Goal: Information Seeking & Learning: Find specific page/section

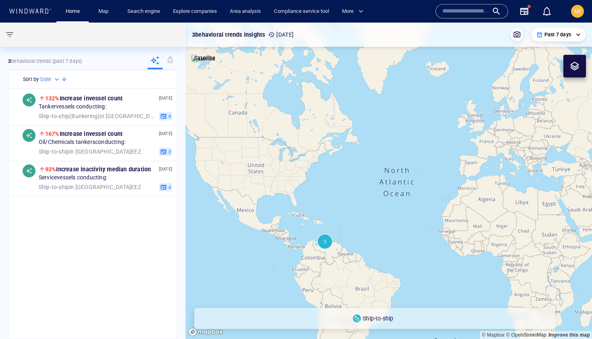
click at [457, 13] on input "text" at bounding box center [465, 11] width 46 height 12
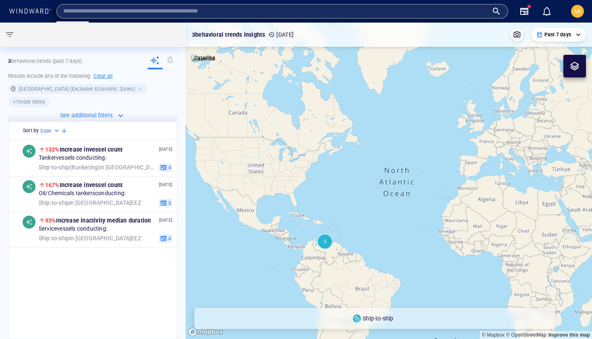
paste input "*******"
type input "*******"
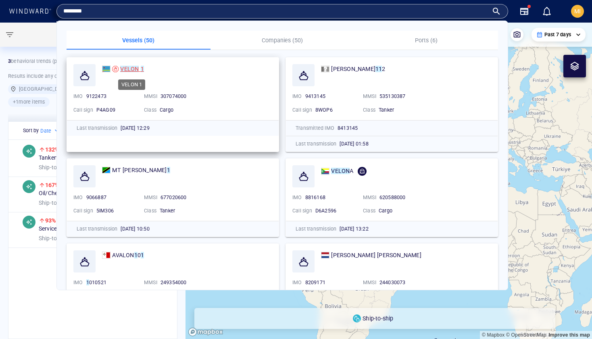
click at [132, 67] on mark "VELON" at bounding box center [129, 69] width 19 height 6
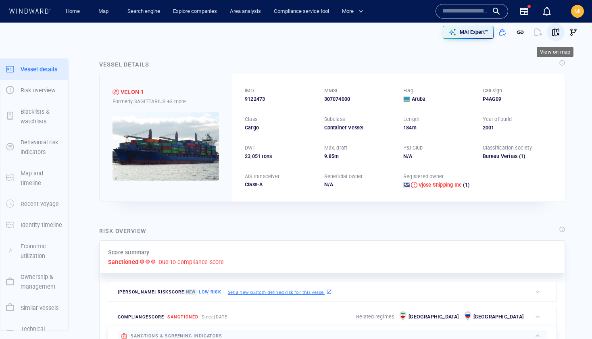
click at [557, 32] on span "button" at bounding box center [555, 32] width 8 height 8
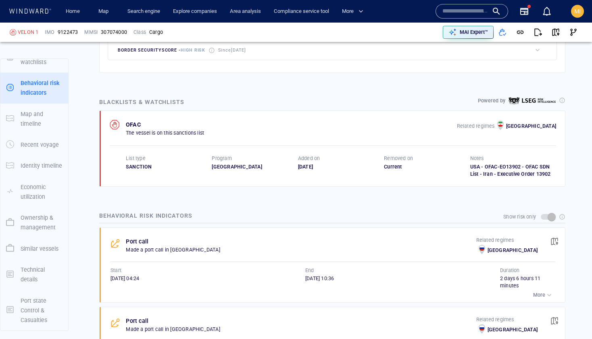
scroll to position [42, 0]
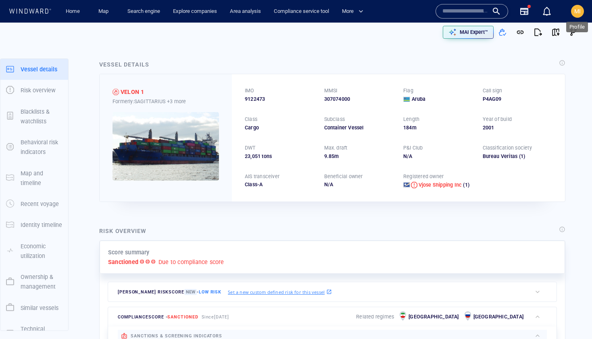
click at [576, 12] on span "MI" at bounding box center [577, 11] width 6 height 6
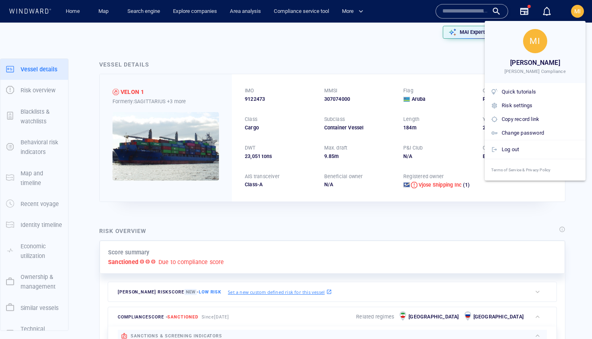
click at [106, 13] on div at bounding box center [296, 169] width 592 height 339
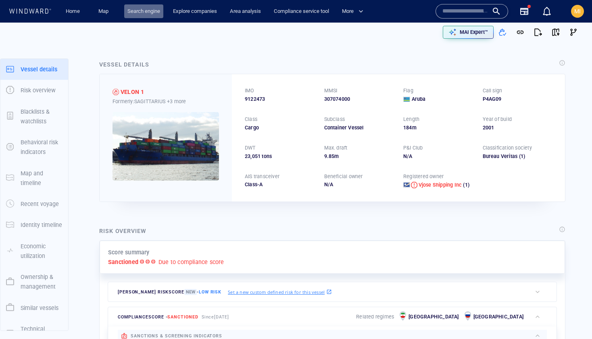
click at [137, 13] on link "Search engine" at bounding box center [143, 11] width 39 height 14
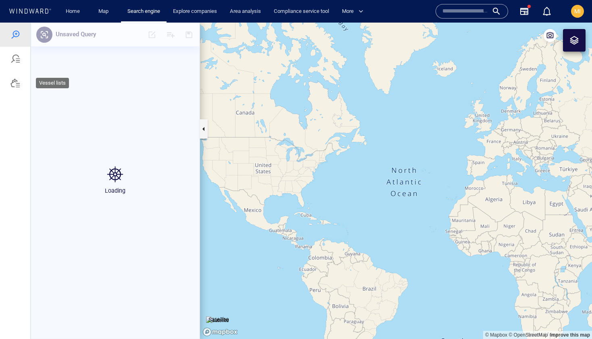
click at [14, 83] on div at bounding box center [15, 83] width 10 height 10
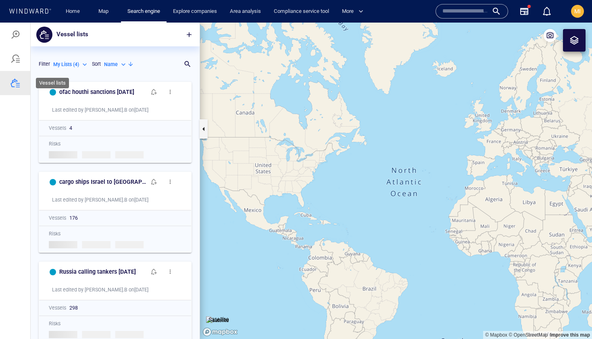
scroll to position [261, 169]
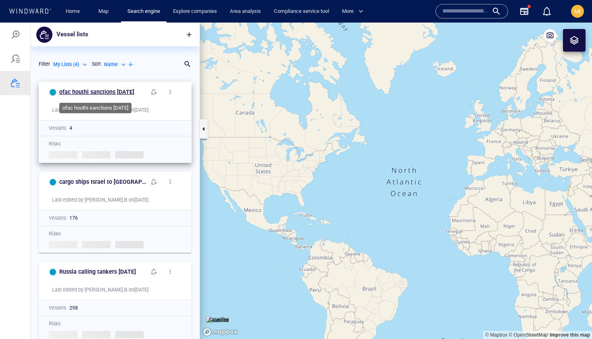
click at [104, 92] on h6 "ofac houthi sanctions sept 11 2025" at bounding box center [96, 92] width 75 height 10
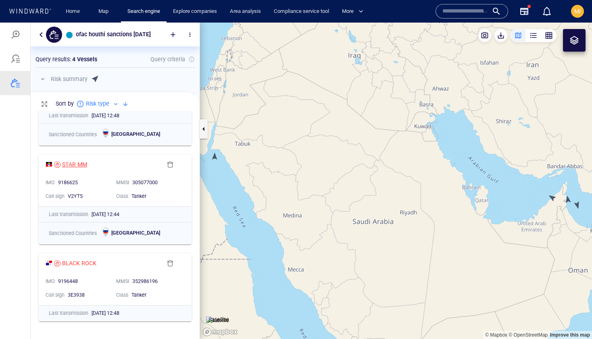
scroll to position [62, 0]
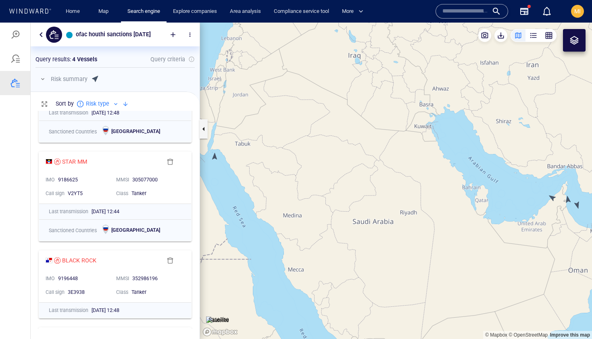
click at [215, 158] on canvas "Map" at bounding box center [396, 181] width 392 height 316
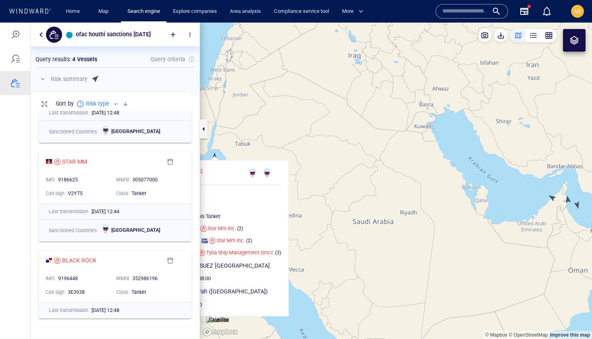
click at [377, 164] on canvas "Map" at bounding box center [396, 181] width 392 height 316
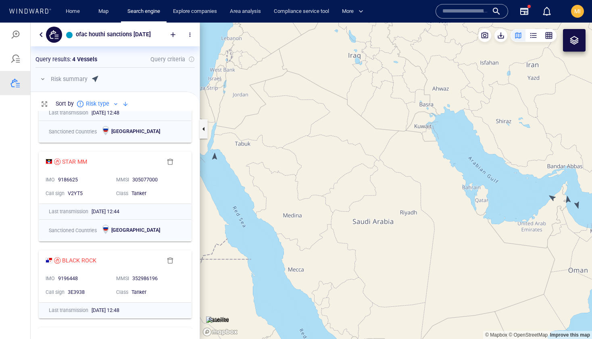
drag, startPoint x: 489, startPoint y: 184, endPoint x: 376, endPoint y: 166, distance: 114.3
click at [379, 166] on canvas "Map" at bounding box center [396, 181] width 392 height 316
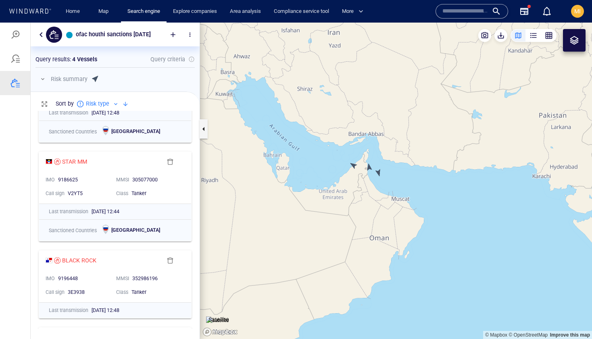
click at [352, 164] on canvas "Map" at bounding box center [396, 181] width 392 height 316
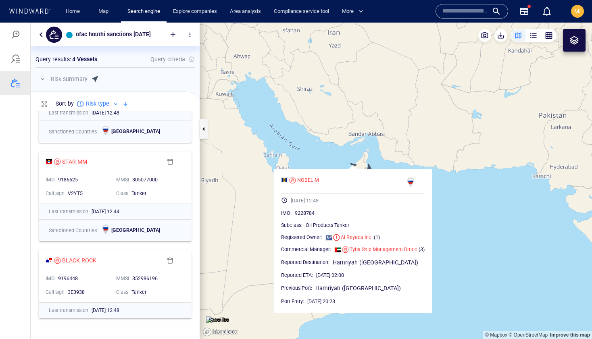
click at [396, 161] on canvas "Map" at bounding box center [396, 181] width 392 height 316
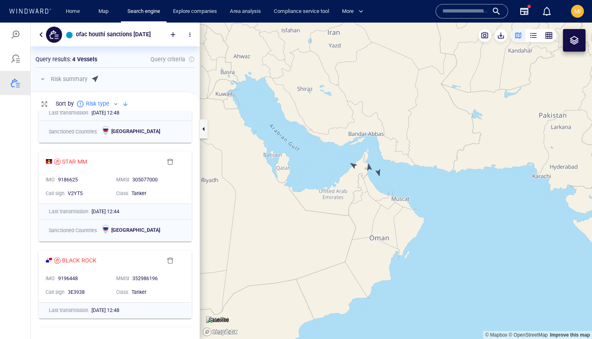
click at [369, 168] on canvas "Map" at bounding box center [396, 181] width 392 height 316
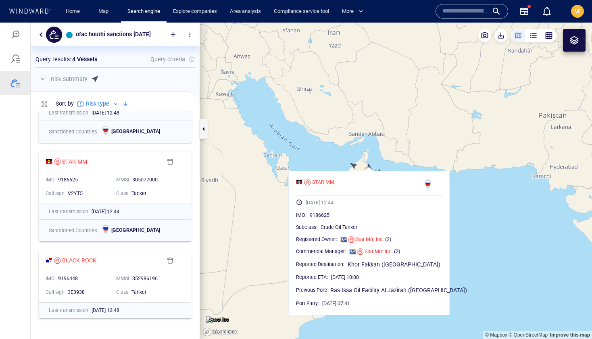
click at [409, 154] on canvas "Map" at bounding box center [396, 181] width 392 height 316
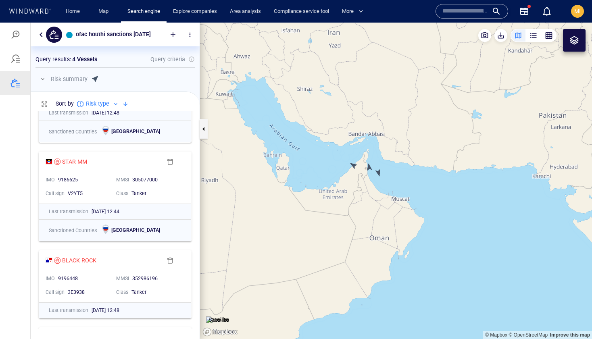
click at [378, 171] on canvas "Map" at bounding box center [396, 181] width 392 height 316
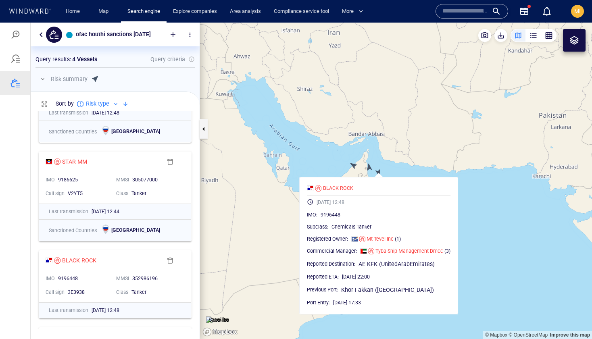
click at [483, 201] on canvas "Map" at bounding box center [396, 181] width 392 height 316
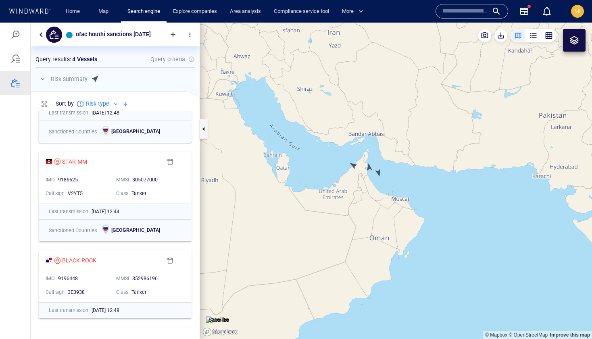
click at [577, 13] on span "MI" at bounding box center [577, 11] width 6 height 6
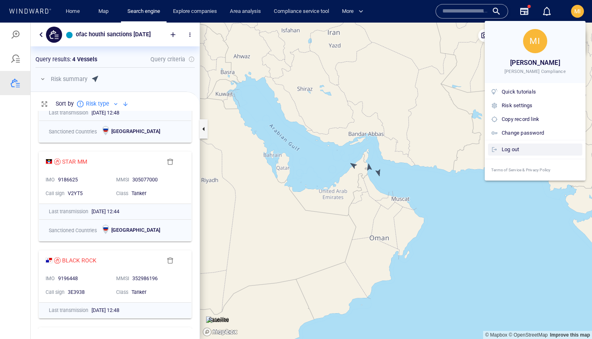
click at [524, 149] on div "Log out" at bounding box center [539, 149] width 77 height 9
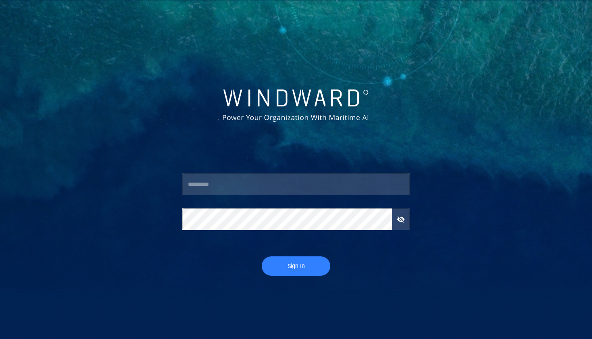
click at [273, 189] on input "text" at bounding box center [295, 184] width 227 height 22
type input "**********"
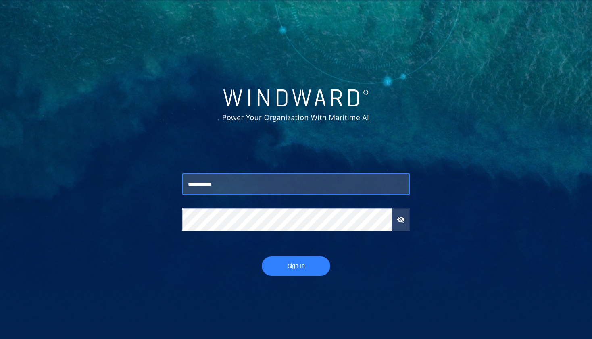
click at [295, 270] on span "Sign In" at bounding box center [296, 266] width 52 height 10
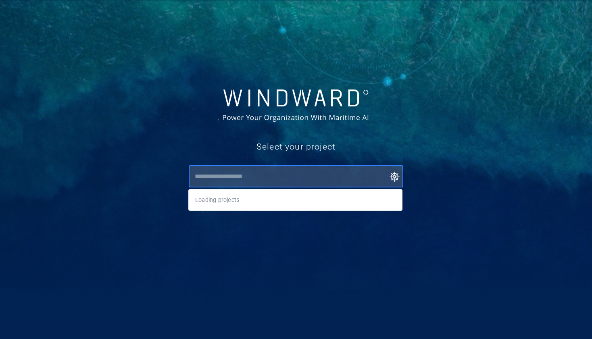
click at [307, 178] on input "text" at bounding box center [297, 176] width 210 height 15
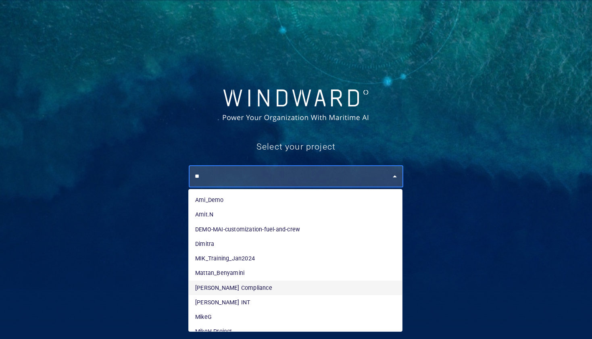
click at [265, 289] on li "[PERSON_NAME] Compliance" at bounding box center [295, 287] width 213 height 15
type input "**********"
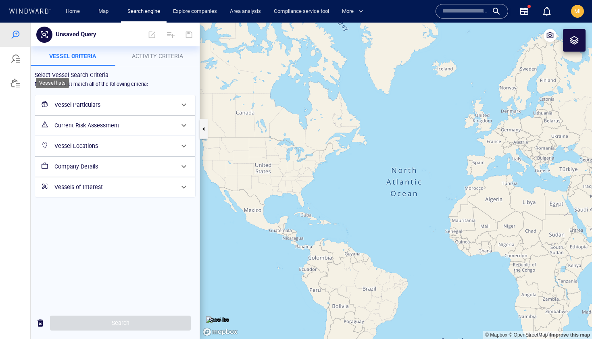
click at [19, 84] on div at bounding box center [15, 83] width 10 height 10
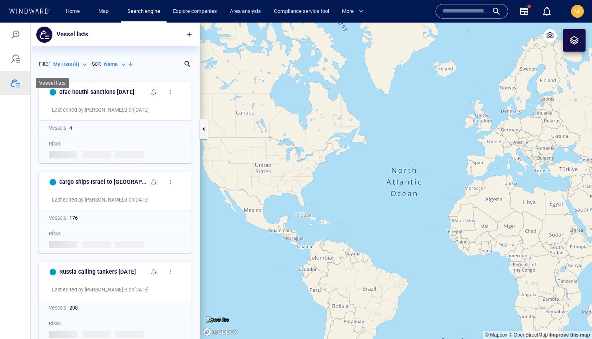
scroll to position [261, 169]
click at [577, 14] on span "MI" at bounding box center [577, 11] width 6 height 6
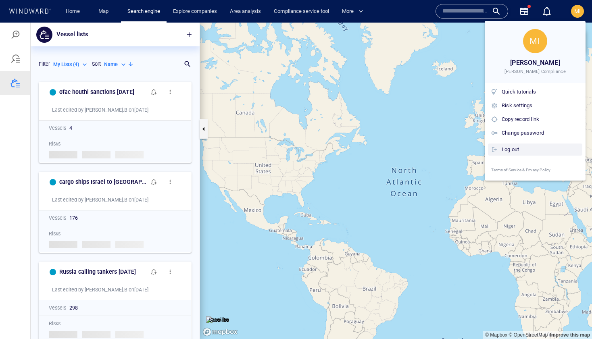
click at [528, 152] on div "Log out" at bounding box center [539, 149] width 77 height 9
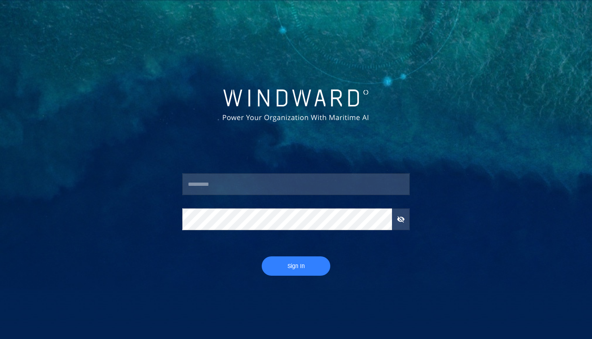
click at [260, 187] on input "text" at bounding box center [295, 184] width 227 height 22
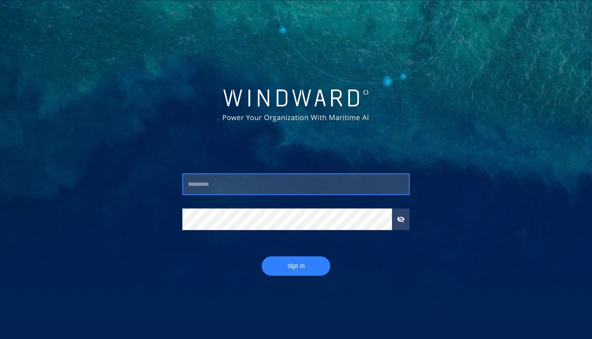
type input "*********"
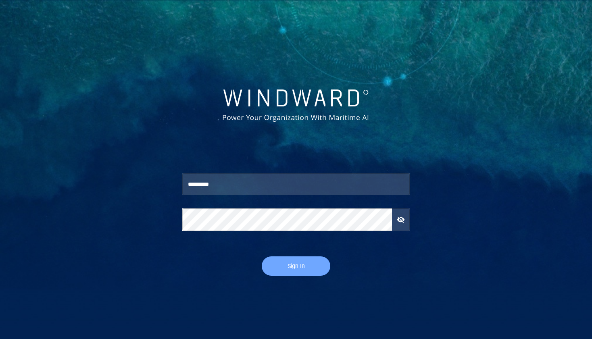
click at [291, 266] on span "Sign In" at bounding box center [296, 266] width 52 height 10
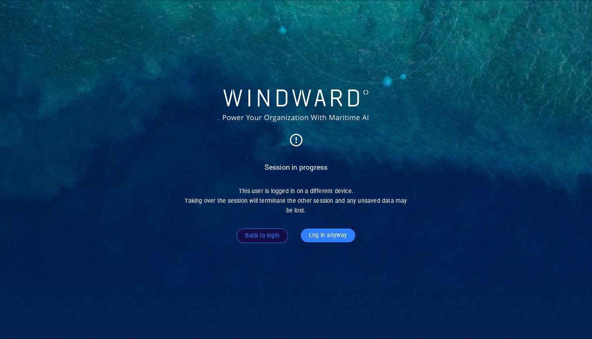
click at [330, 235] on span "Log in anyway" at bounding box center [328, 235] width 38 height 10
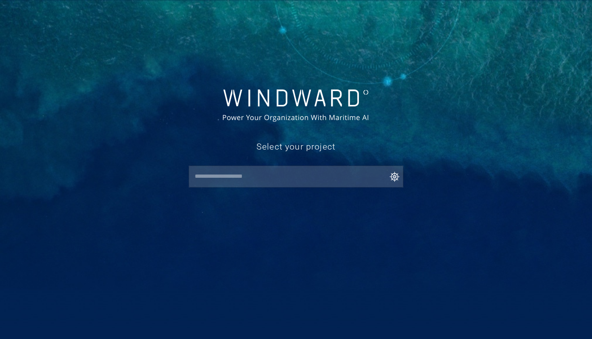
click at [262, 177] on input "text" at bounding box center [297, 176] width 210 height 15
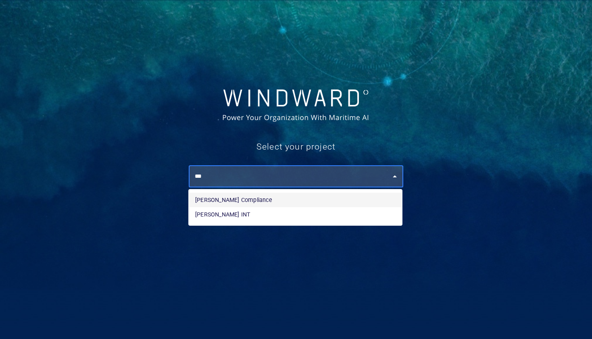
click at [263, 200] on li "[PERSON_NAME] Compliance" at bounding box center [295, 200] width 213 height 15
type input "**********"
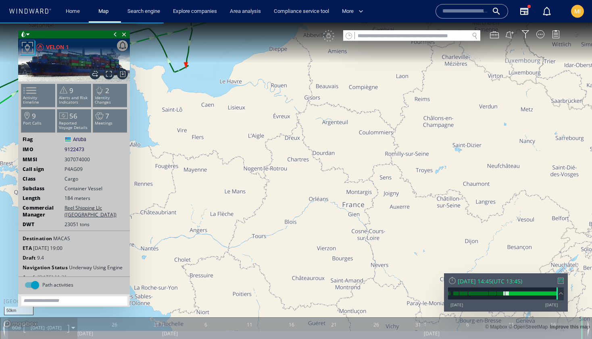
drag, startPoint x: 224, startPoint y: 138, endPoint x: 329, endPoint y: 204, distance: 124.8
click at [329, 204] on canvas "Map" at bounding box center [296, 177] width 592 height 308
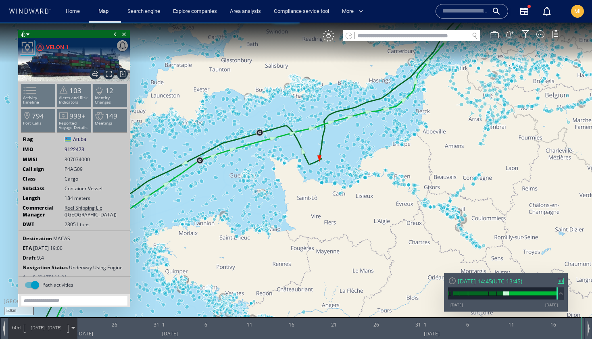
click at [334, 133] on canvas "Map" at bounding box center [296, 177] width 592 height 308
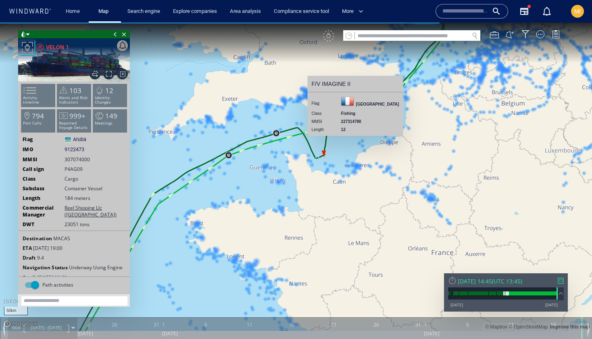
click at [335, 139] on canvas "Map" at bounding box center [296, 177] width 592 height 308
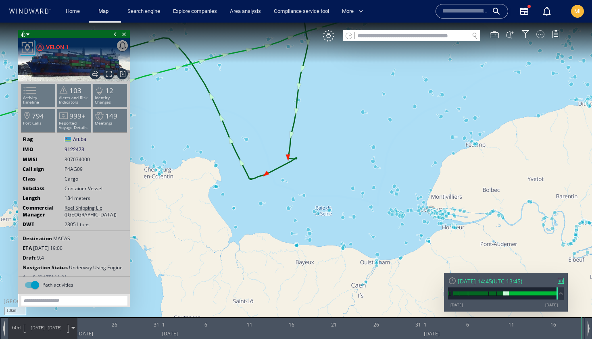
click at [539, 35] on div at bounding box center [540, 34] width 8 height 8
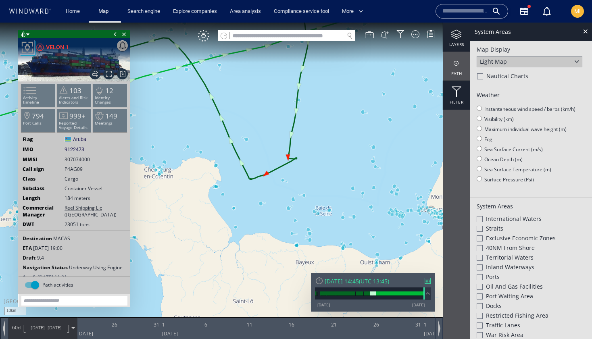
click at [456, 89] on div at bounding box center [455, 92] width 27 height 10
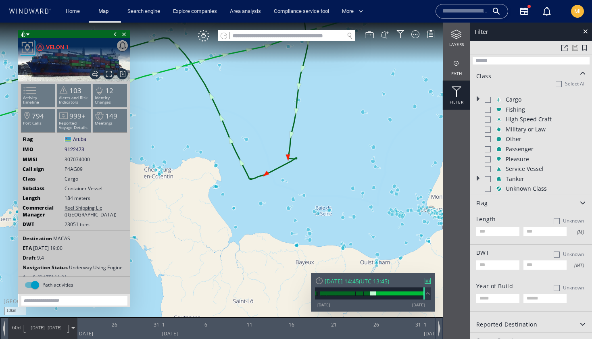
click at [489, 99] on div at bounding box center [487, 100] width 6 height 6
click at [485, 110] on div at bounding box center [487, 110] width 6 height 6
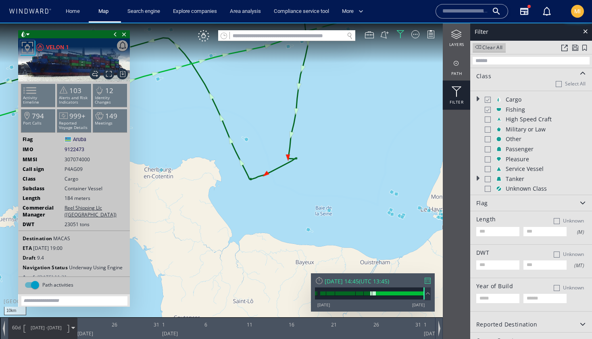
click at [486, 118] on div at bounding box center [487, 119] width 6 height 6
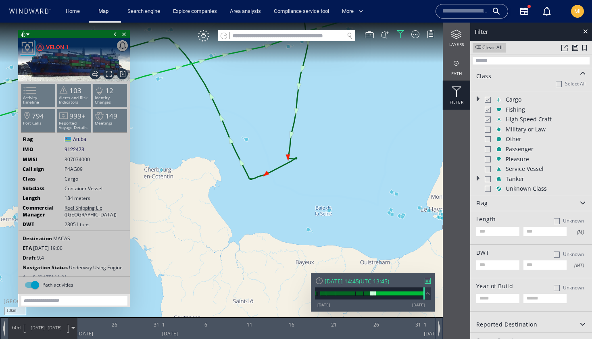
click at [487, 132] on div at bounding box center [487, 130] width 6 height 6
click at [488, 140] on div at bounding box center [487, 139] width 6 height 6
click at [487, 152] on div at bounding box center [487, 149] width 6 height 6
click at [487, 162] on div at bounding box center [487, 159] width 6 height 6
click at [488, 169] on div at bounding box center [487, 169] width 6 height 6
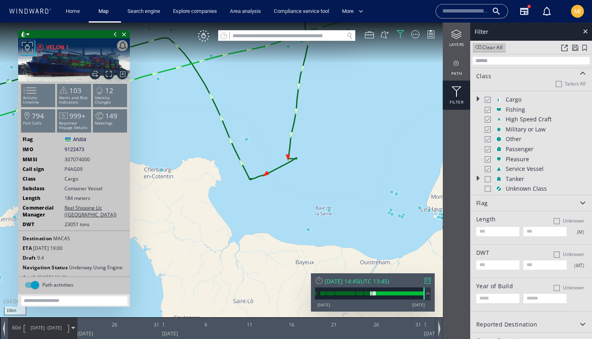
click at [488, 178] on div at bounding box center [487, 179] width 6 height 6
click at [487, 188] on div at bounding box center [487, 189] width 6 height 6
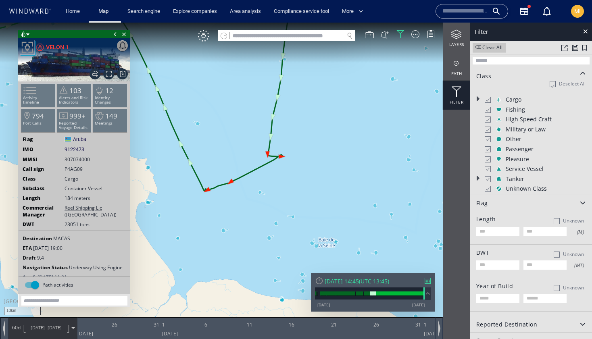
click at [429, 279] on div at bounding box center [427, 281] width 6 height 6
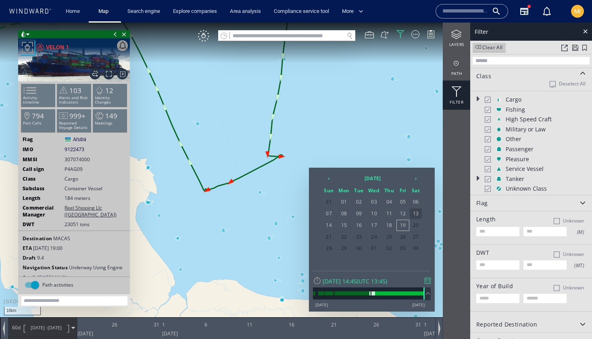
click at [414, 213] on span "13" at bounding box center [415, 213] width 12 height 10
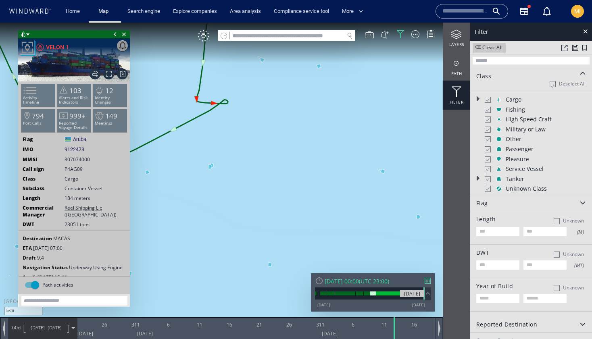
click at [424, 293] on div "02/09/25 26/02/13 19/09/25" at bounding box center [373, 297] width 116 height 20
click at [428, 280] on div at bounding box center [427, 281] width 6 height 6
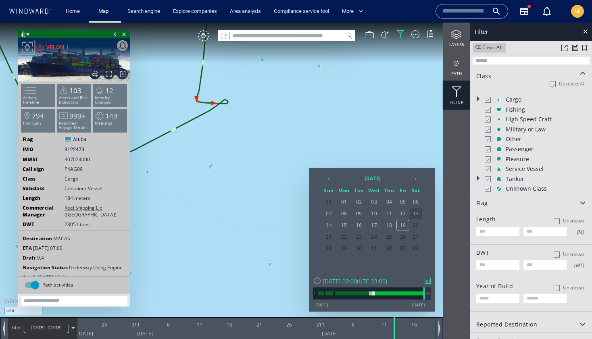
click at [414, 213] on span "13" at bounding box center [415, 213] width 12 height 10
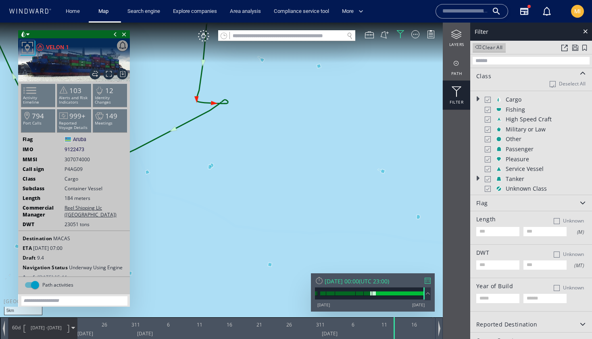
click at [428, 282] on div at bounding box center [427, 281] width 6 height 6
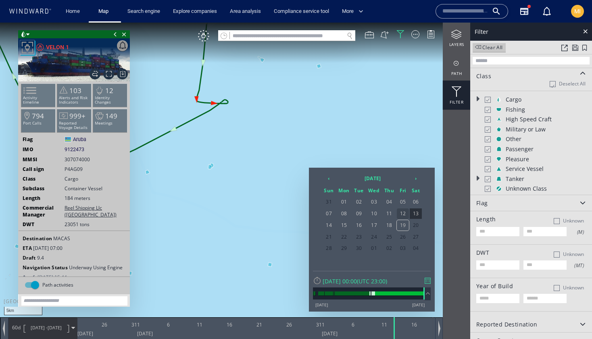
click at [401, 216] on span "12" at bounding box center [403, 213] width 12 height 10
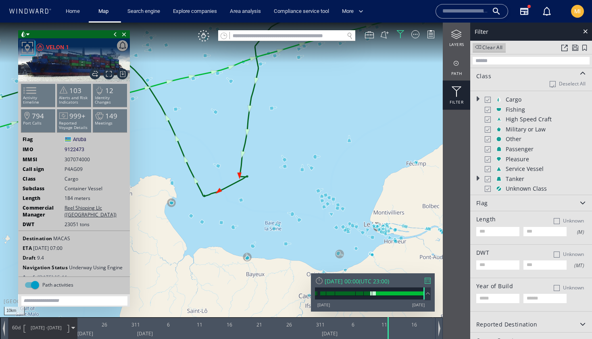
scroll to position [6, 0]
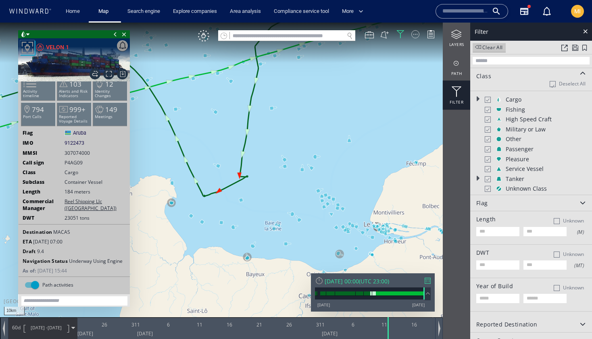
click at [413, 35] on div at bounding box center [415, 34] width 8 height 8
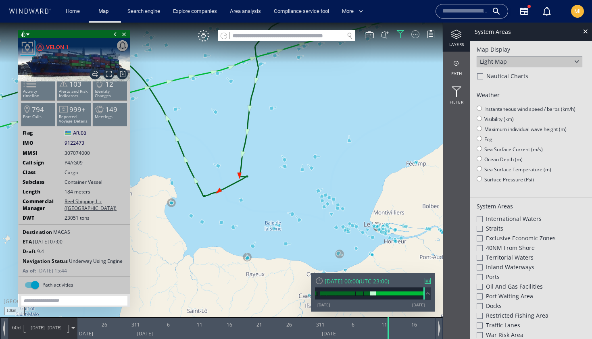
click at [413, 35] on div at bounding box center [415, 34] width 8 height 8
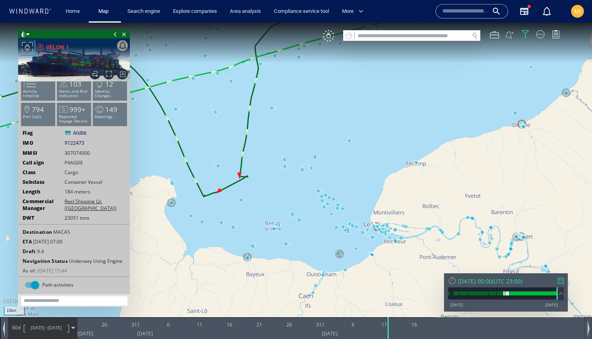
click at [509, 35] on button at bounding box center [509, 34] width 9 height 9
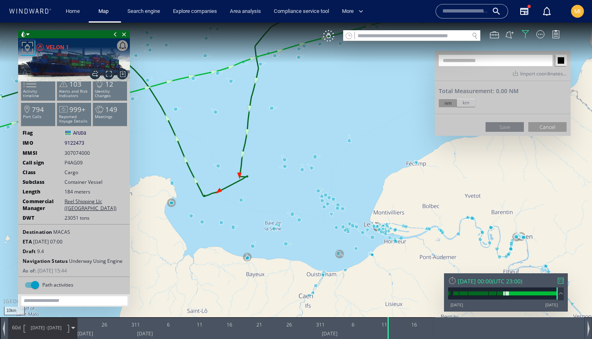
click at [479, 283] on div "Fri 12/09/2025 00:00" at bounding box center [474, 281] width 34 height 8
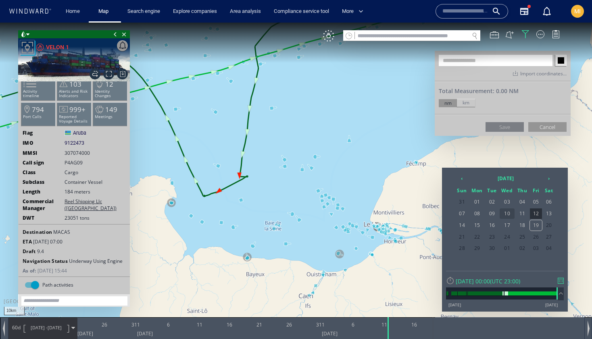
click at [509, 214] on span "10" at bounding box center [506, 213] width 15 height 10
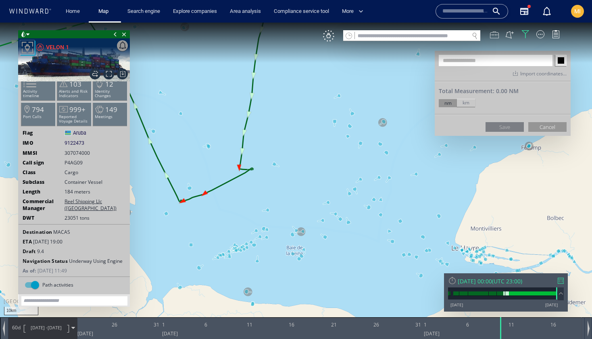
click at [495, 37] on div at bounding box center [494, 34] width 9 height 9
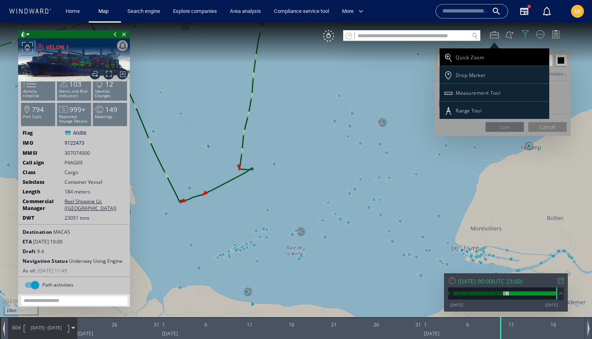
click at [472, 57] on div "Quick Zoom" at bounding box center [469, 57] width 29 height 7
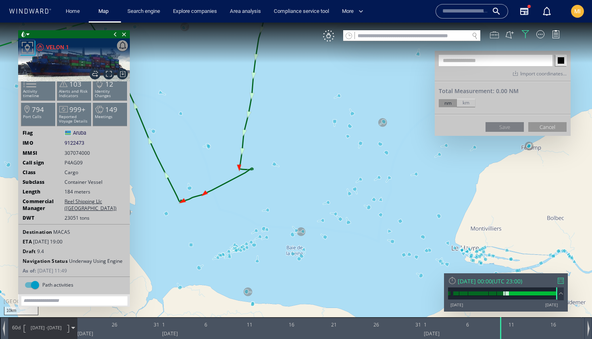
click at [494, 35] on div at bounding box center [494, 34] width 9 height 9
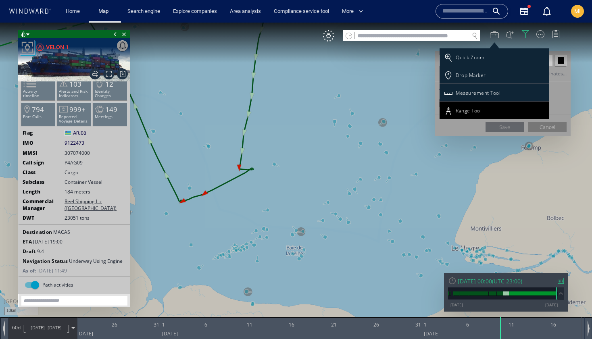
click at [464, 109] on div "Range Tool" at bounding box center [468, 110] width 26 height 7
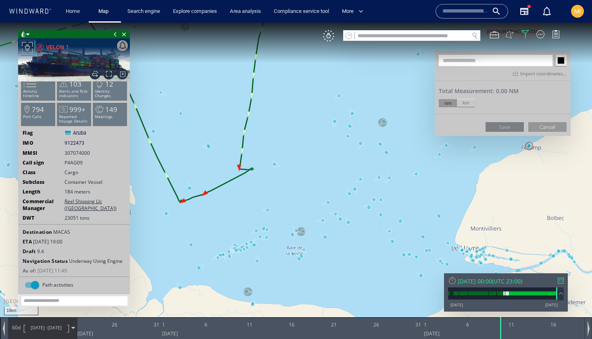
click at [509, 35] on button at bounding box center [509, 34] width 9 height 9
click at [188, 150] on canvas "Map" at bounding box center [296, 177] width 592 height 308
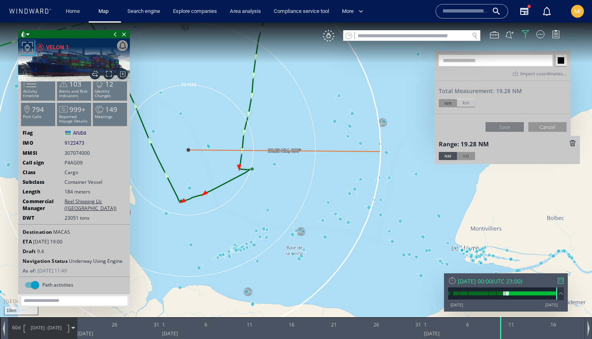
click at [311, 145] on canvas "Map" at bounding box center [296, 177] width 592 height 308
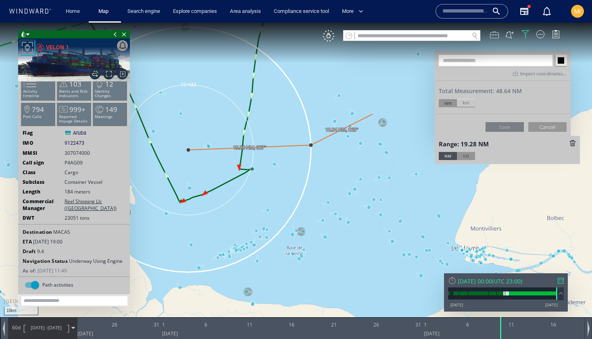
click at [494, 34] on div at bounding box center [494, 34] width 9 height 9
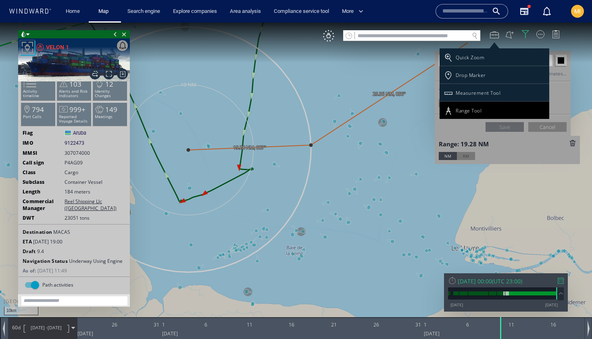
click at [457, 114] on div "Range Tool" at bounding box center [494, 110] width 110 height 17
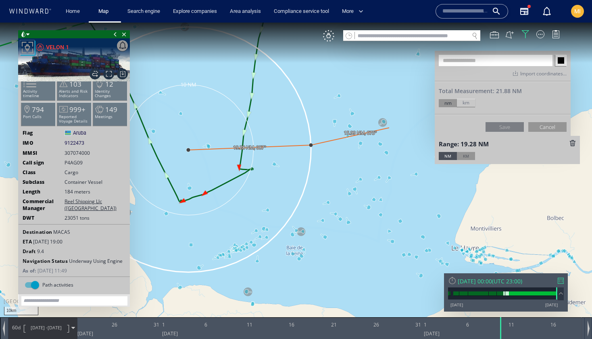
click at [312, 160] on canvas "Map" at bounding box center [296, 177] width 592 height 308
click at [311, 144] on canvas "Map" at bounding box center [296, 177] width 592 height 308
click at [319, 174] on canvas "Map" at bounding box center [296, 177] width 592 height 308
click at [494, 34] on div at bounding box center [494, 34] width 9 height 9
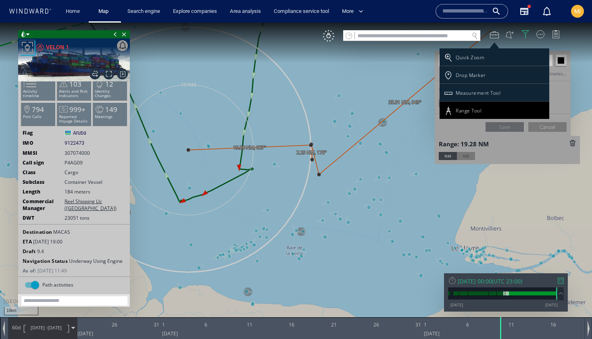
click at [453, 108] on div "Range Tool" at bounding box center [494, 110] width 110 height 17
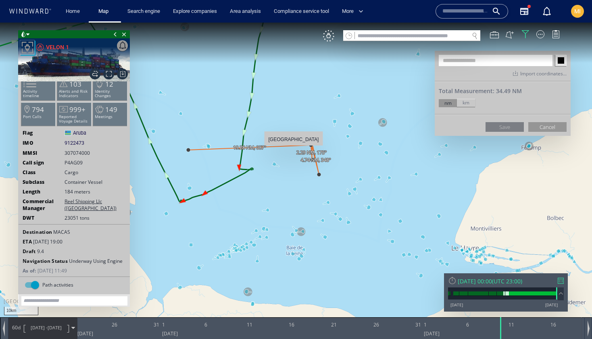
click at [293, 150] on canvas "Map" at bounding box center [296, 177] width 592 height 308
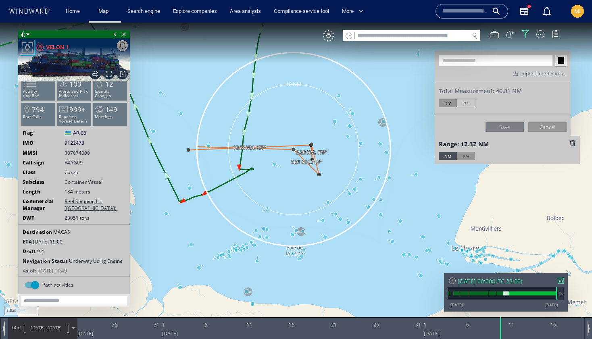
click at [217, 168] on canvas "Map" at bounding box center [296, 177] width 592 height 308
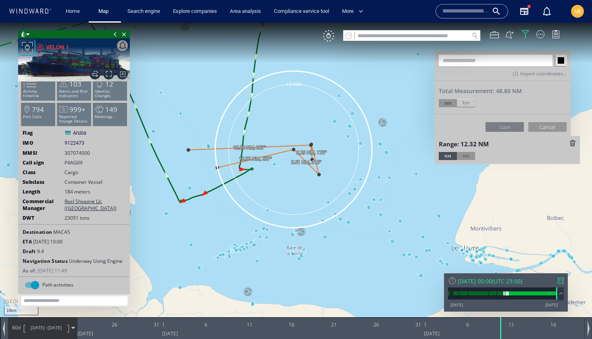
click at [229, 163] on canvas "Map" at bounding box center [296, 177] width 592 height 308
click at [292, 150] on canvas "Map" at bounding box center [296, 177] width 592 height 308
click at [238, 226] on canvas "Map" at bounding box center [296, 177] width 592 height 308
click at [239, 226] on canvas "Map" at bounding box center [296, 177] width 592 height 308
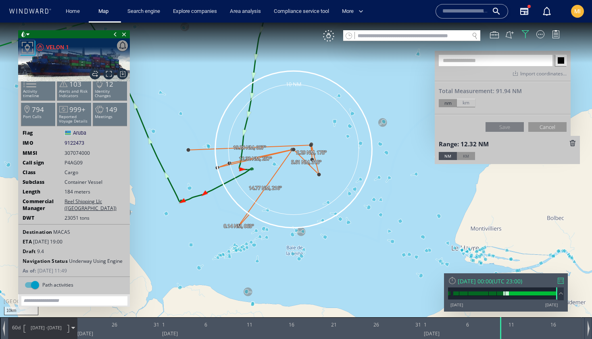
click at [324, 148] on canvas "Map" at bounding box center [296, 177] width 592 height 308
click at [341, 133] on canvas "Map" at bounding box center [296, 177] width 592 height 308
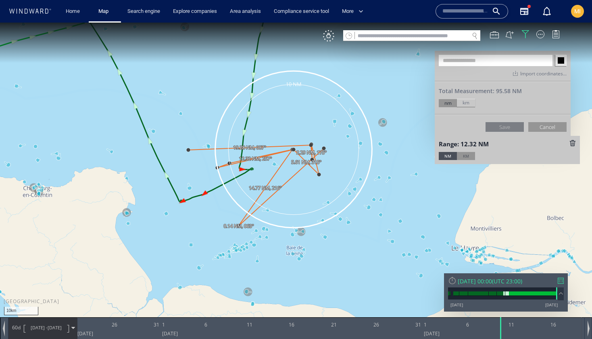
scroll to position [5, 0]
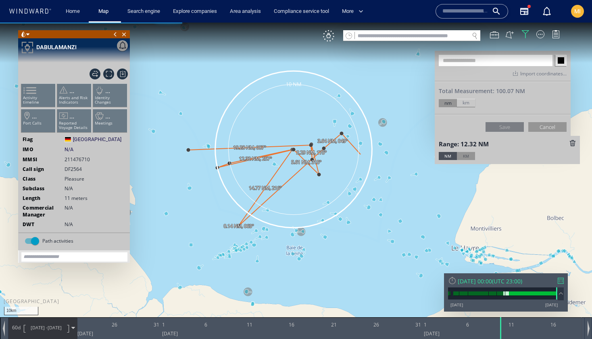
click at [361, 154] on canvas "Map" at bounding box center [296, 177] width 592 height 308
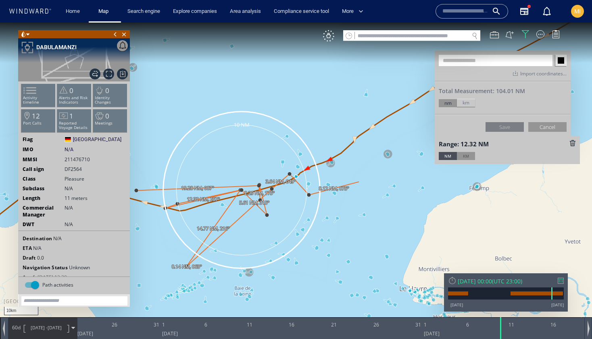
click at [334, 193] on canvas "Map" at bounding box center [296, 177] width 592 height 308
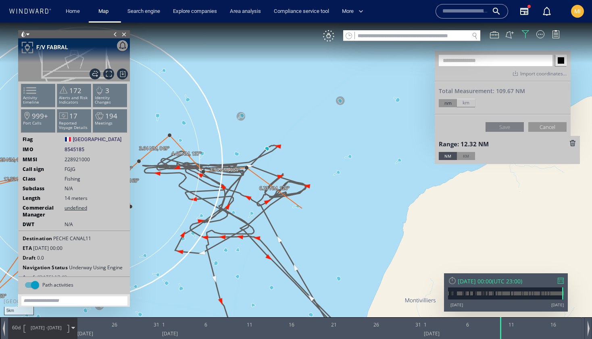
click at [296, 206] on canvas "Map" at bounding box center [296, 177] width 592 height 308
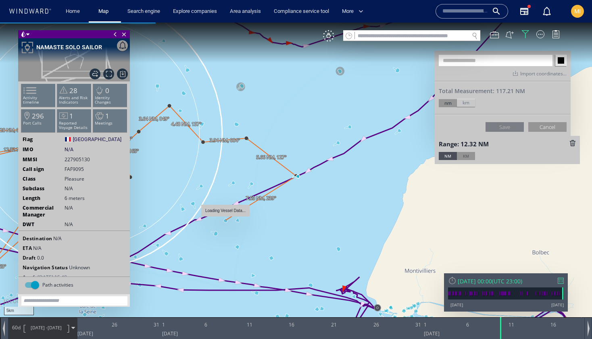
click at [226, 220] on canvas "Map" at bounding box center [296, 177] width 592 height 308
